Goal: Transaction & Acquisition: Purchase product/service

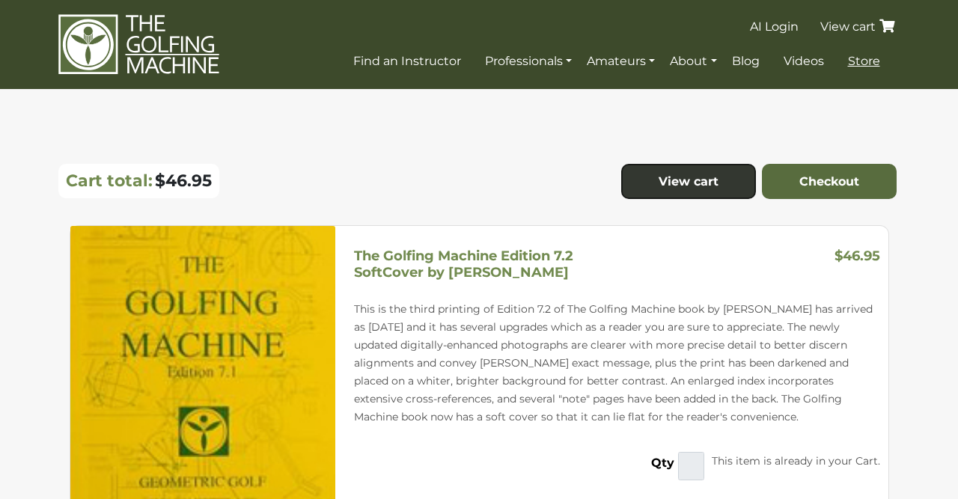
click at [864, 59] on span "Store" at bounding box center [864, 61] width 32 height 14
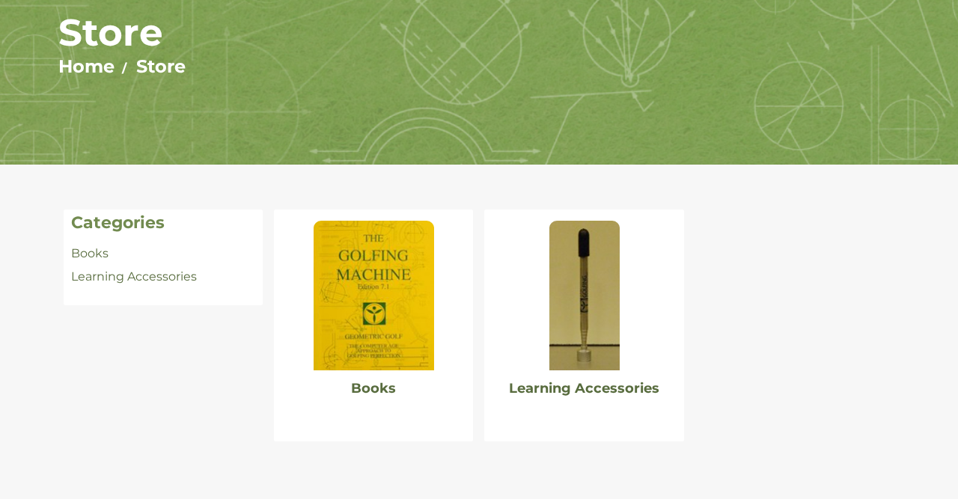
scroll to position [174, 0]
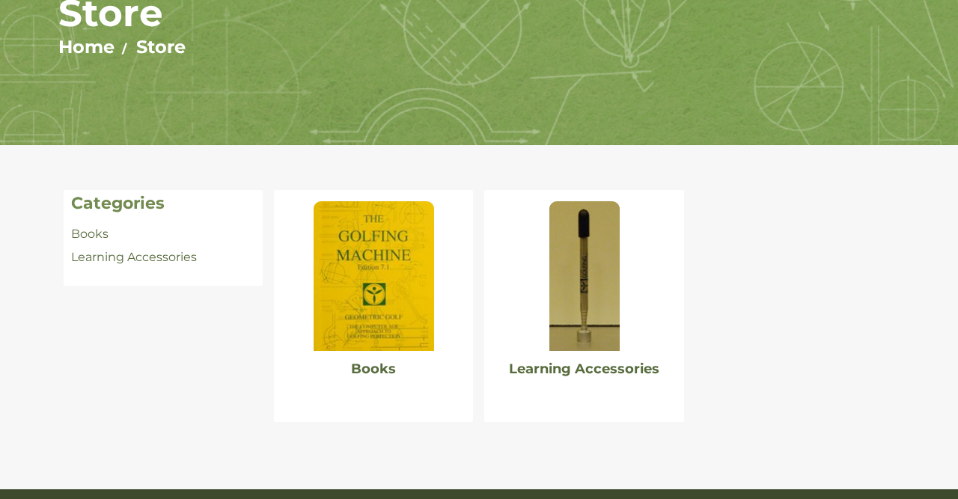
click at [349, 289] on img at bounding box center [374, 276] width 120 height 150
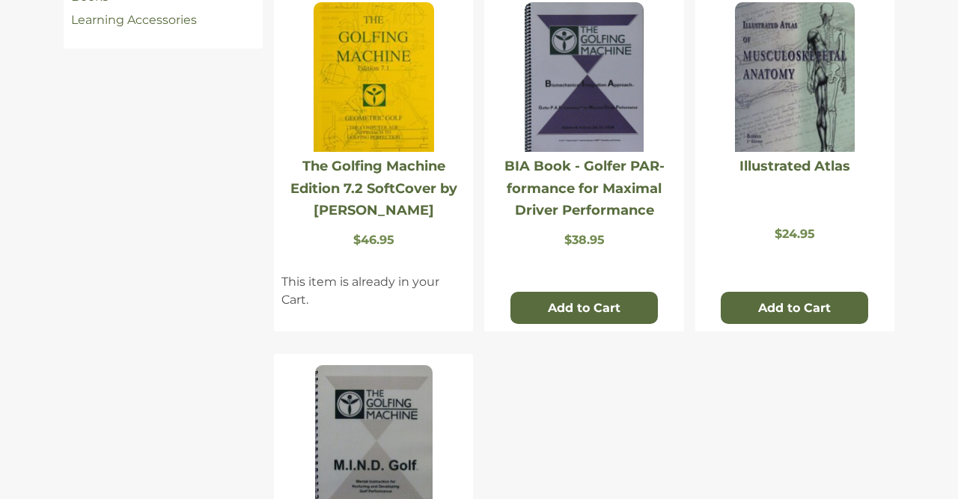
scroll to position [521, 0]
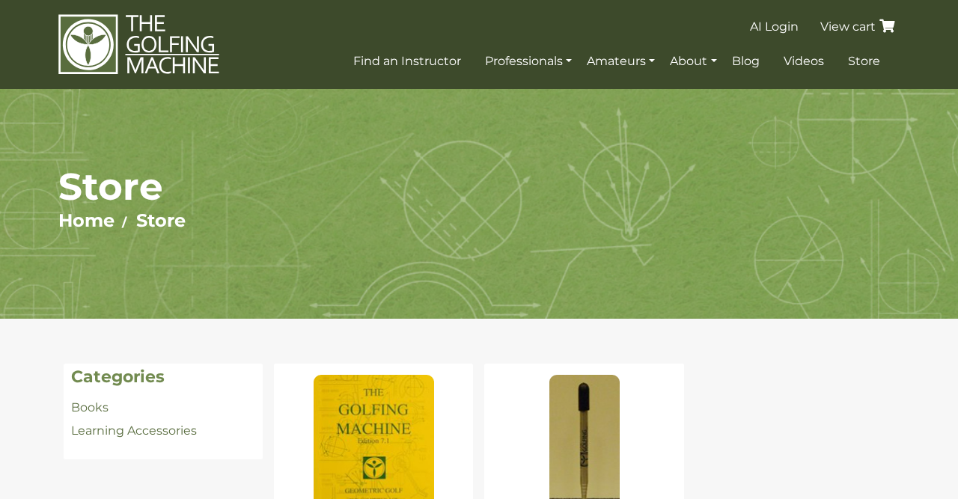
scroll to position [174, 0]
